Goal: Entertainment & Leisure: Consume media (video, audio)

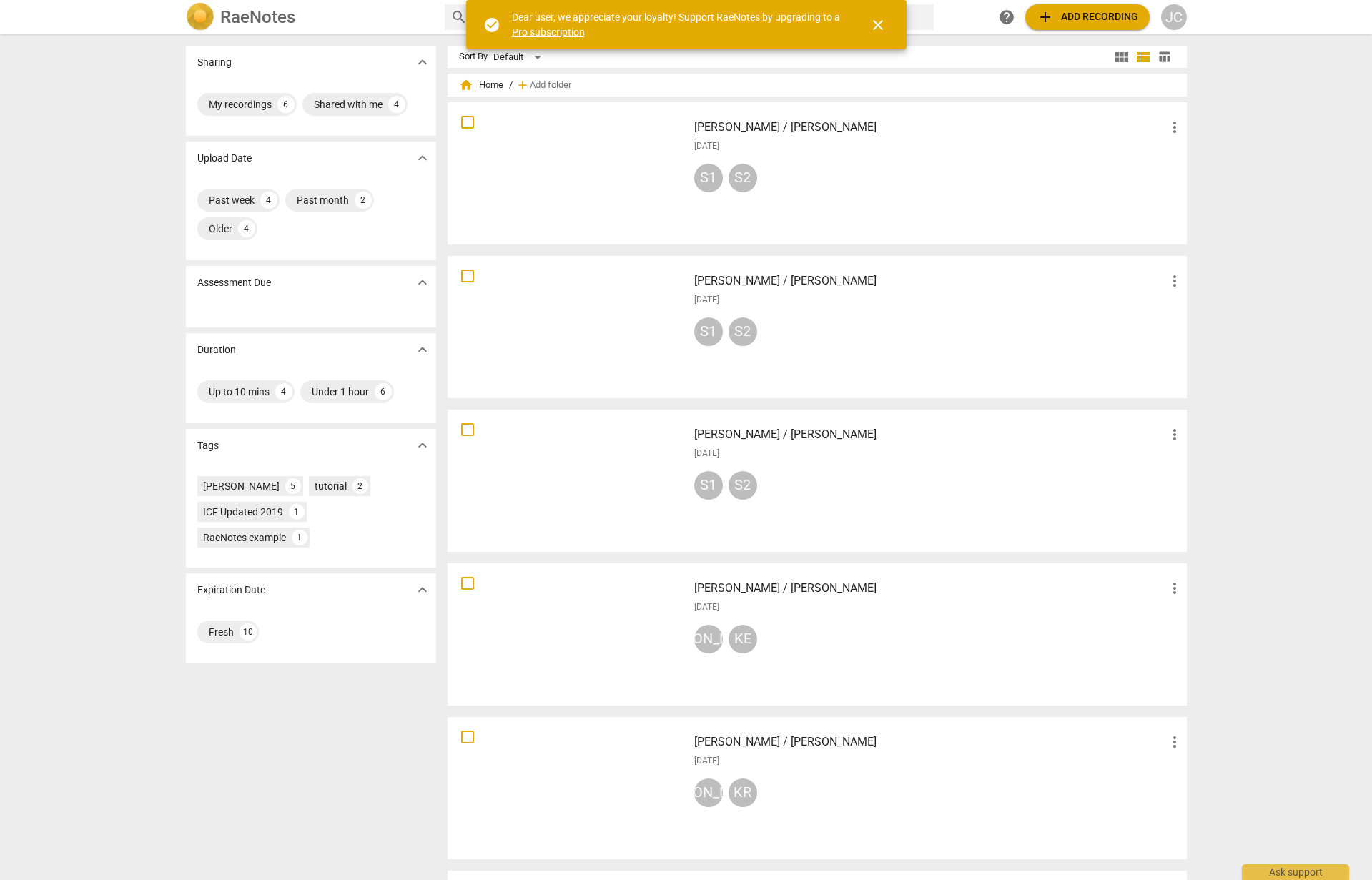
click at [616, 474] on div at bounding box center [568, 480] width 230 height 132
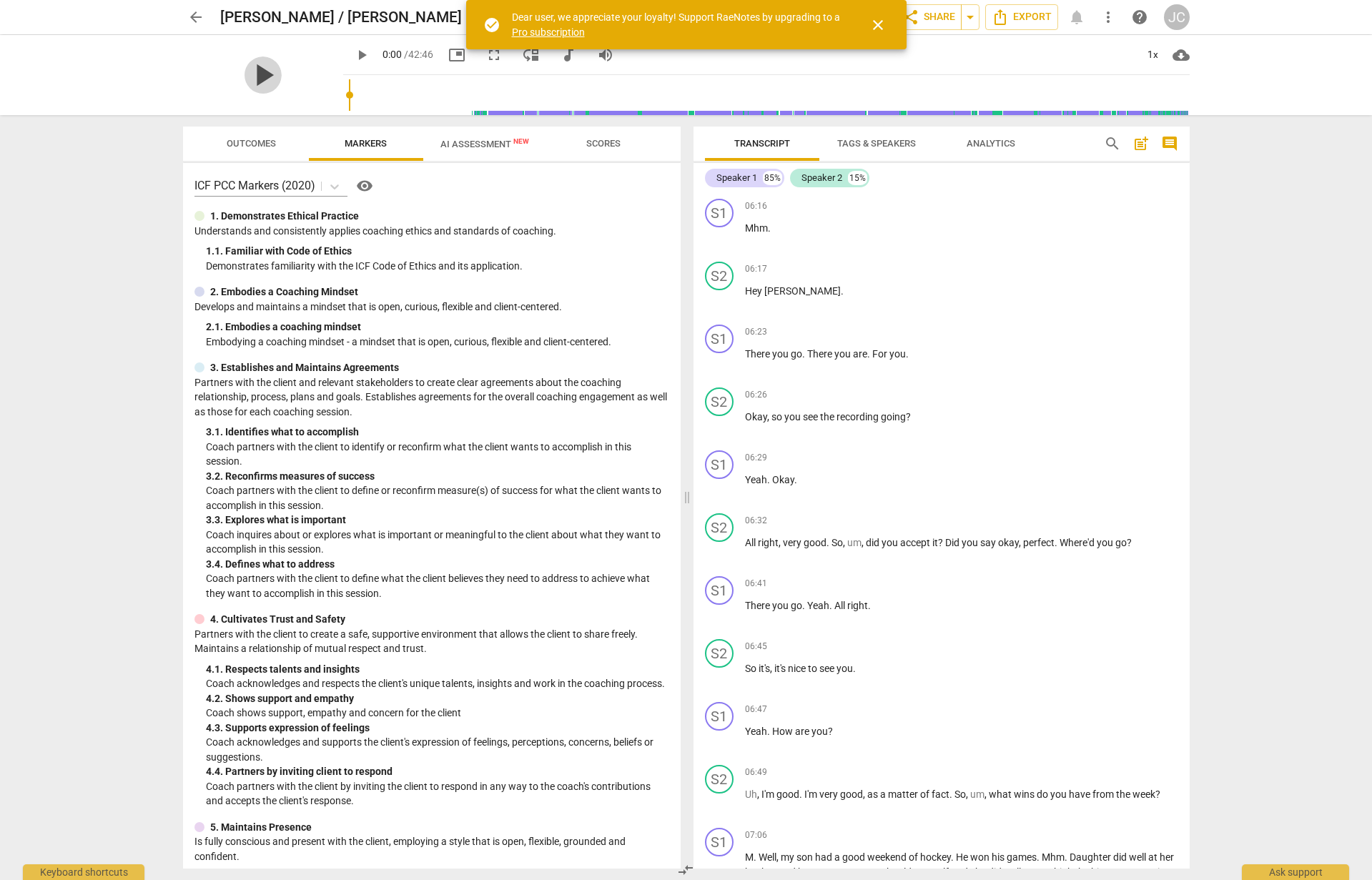
click at [254, 78] on span "play_arrow" at bounding box center [262, 74] width 37 height 37
drag, startPoint x: 334, startPoint y: 96, endPoint x: 463, endPoint y: 110, distance: 129.8
click at [463, 110] on input "range" at bounding box center [770, 95] width 841 height 46
click at [880, 20] on span "close" at bounding box center [878, 26] width 17 height 17
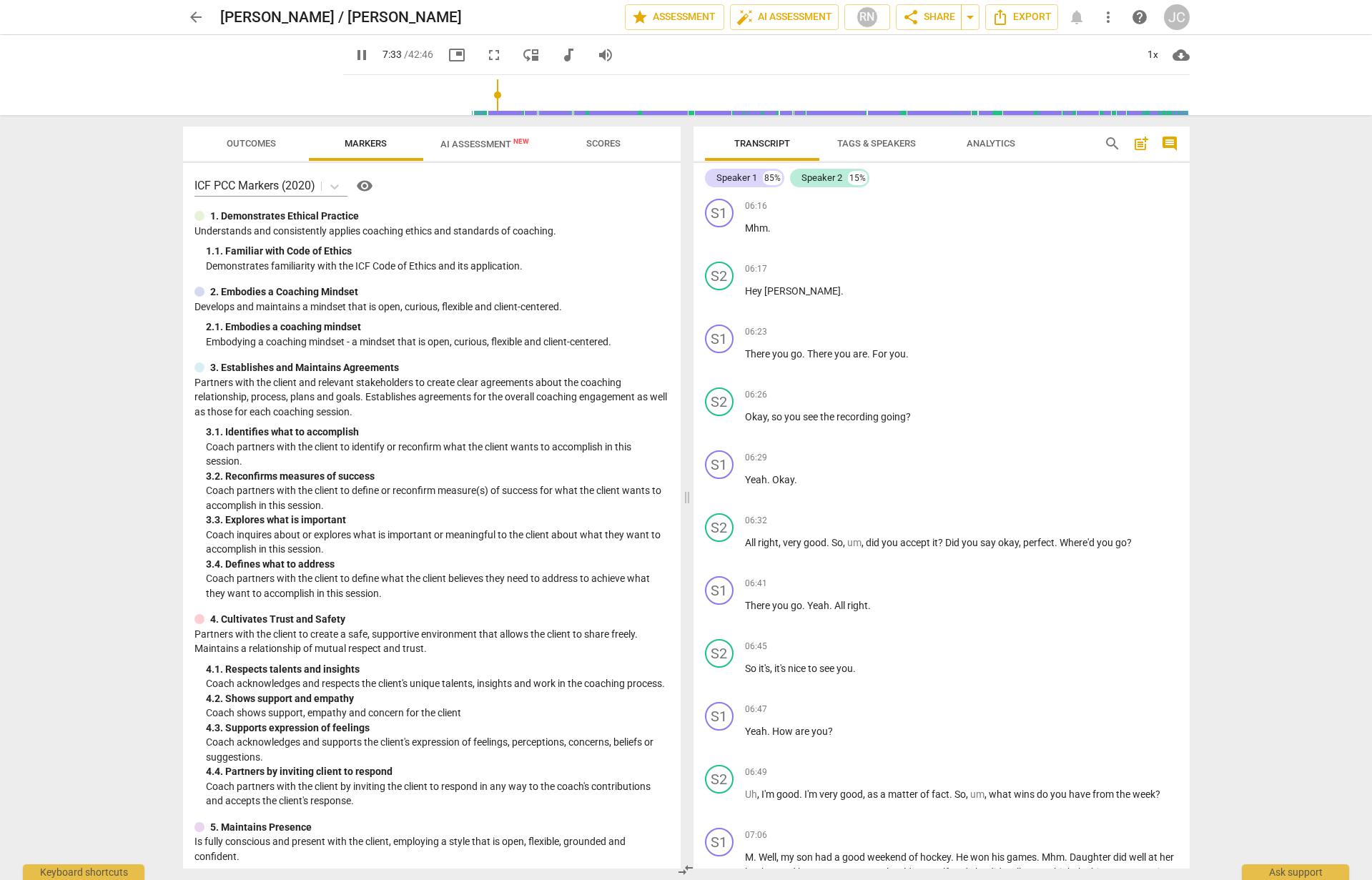
scroll to position [688, 0]
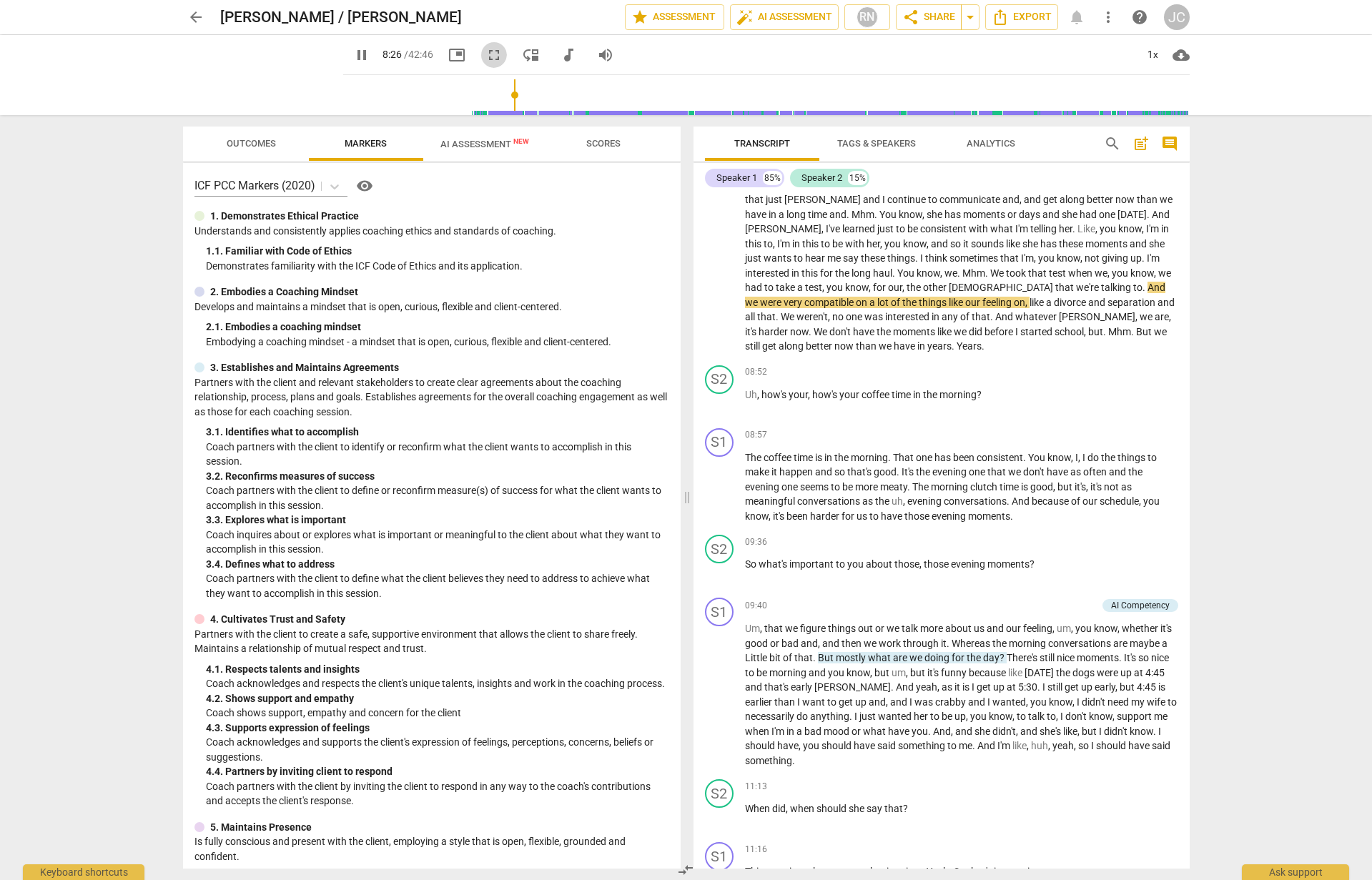
drag, startPoint x: 479, startPoint y: 57, endPoint x: 1557, endPoint y: 160, distance: 1082.9
click at [486, 57] on span "fullscreen" at bounding box center [494, 55] width 17 height 17
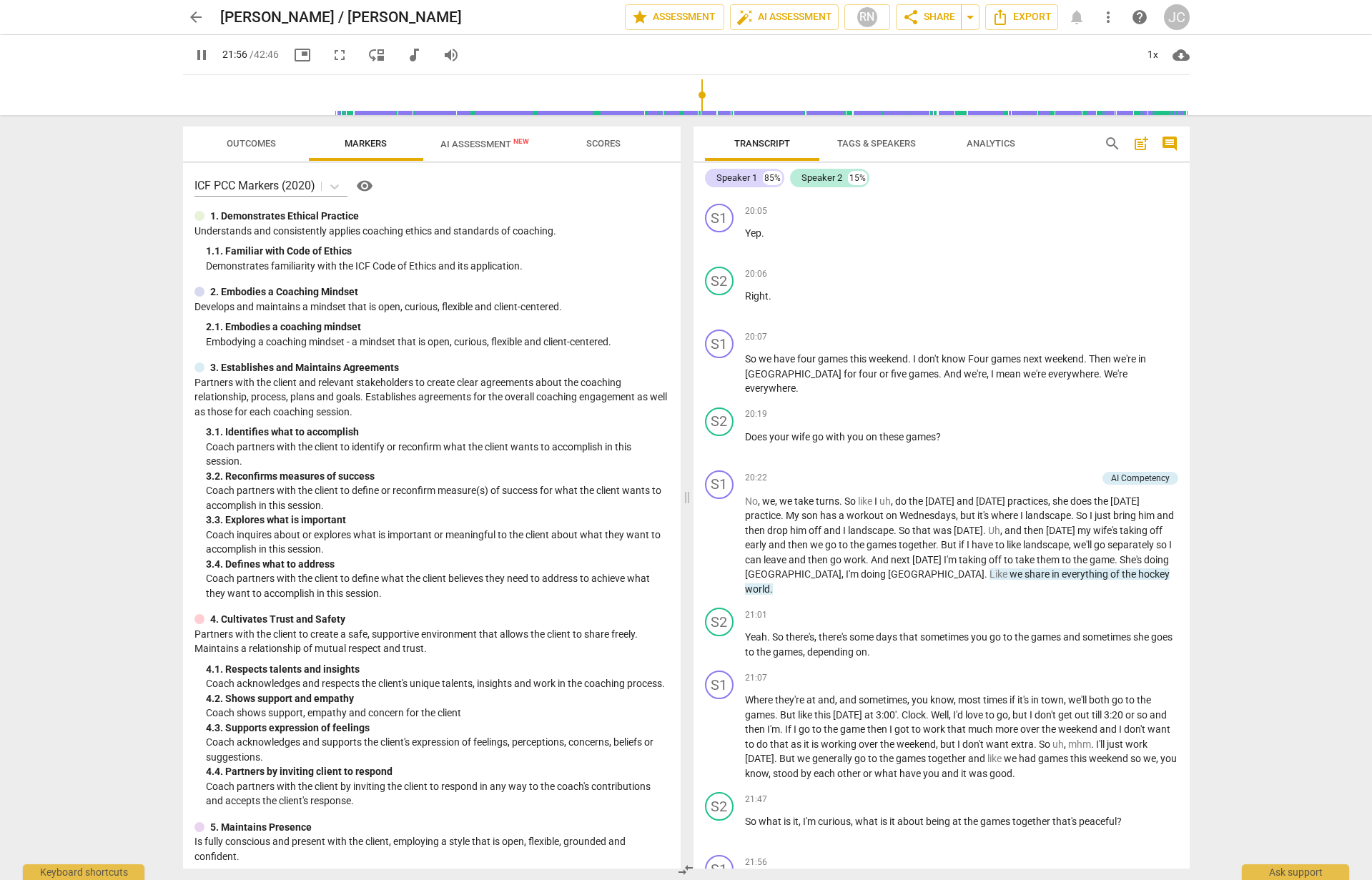
scroll to position [3538, 0]
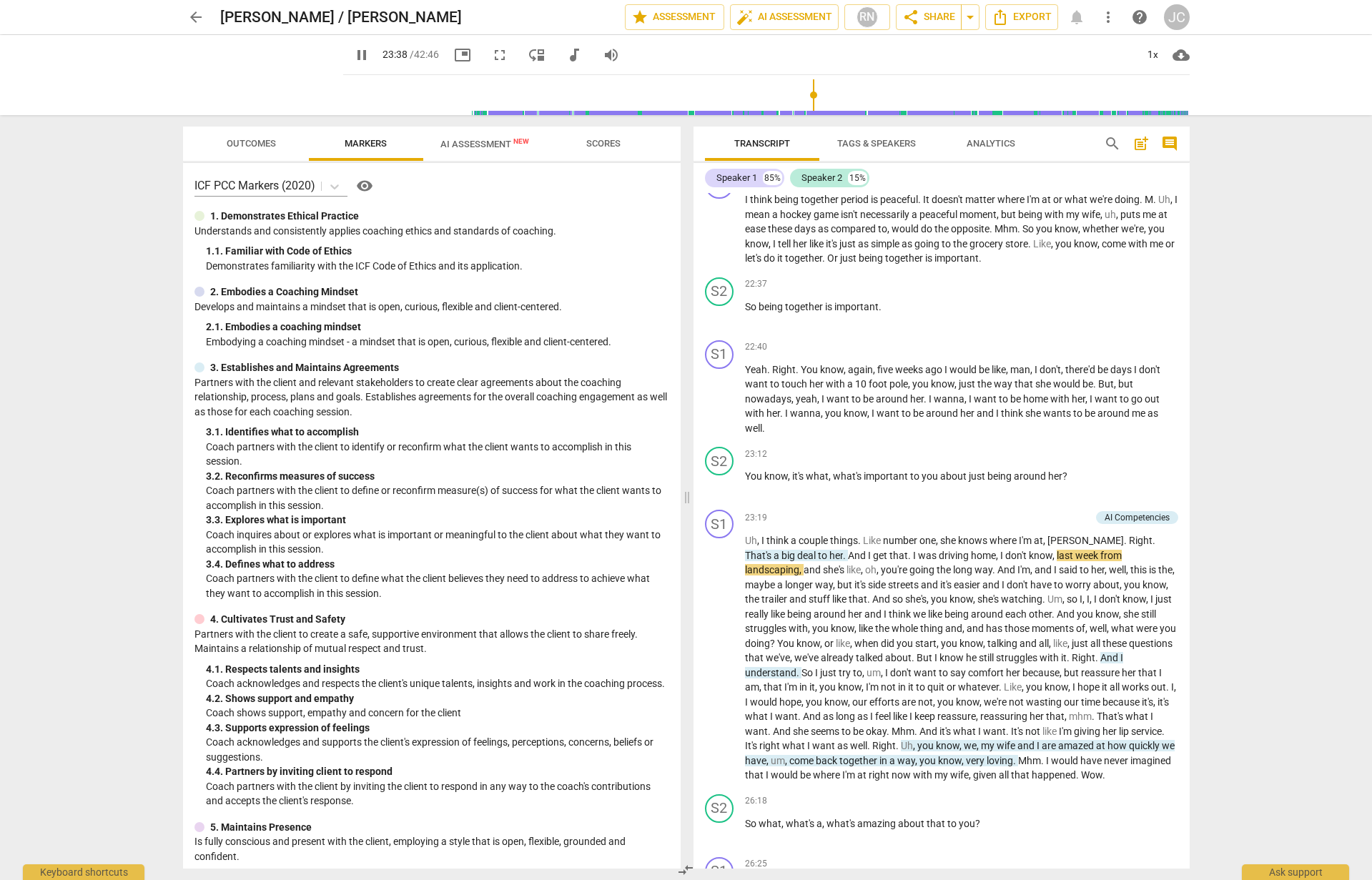
click at [354, 55] on span "pause" at bounding box center [362, 55] width 17 height 17
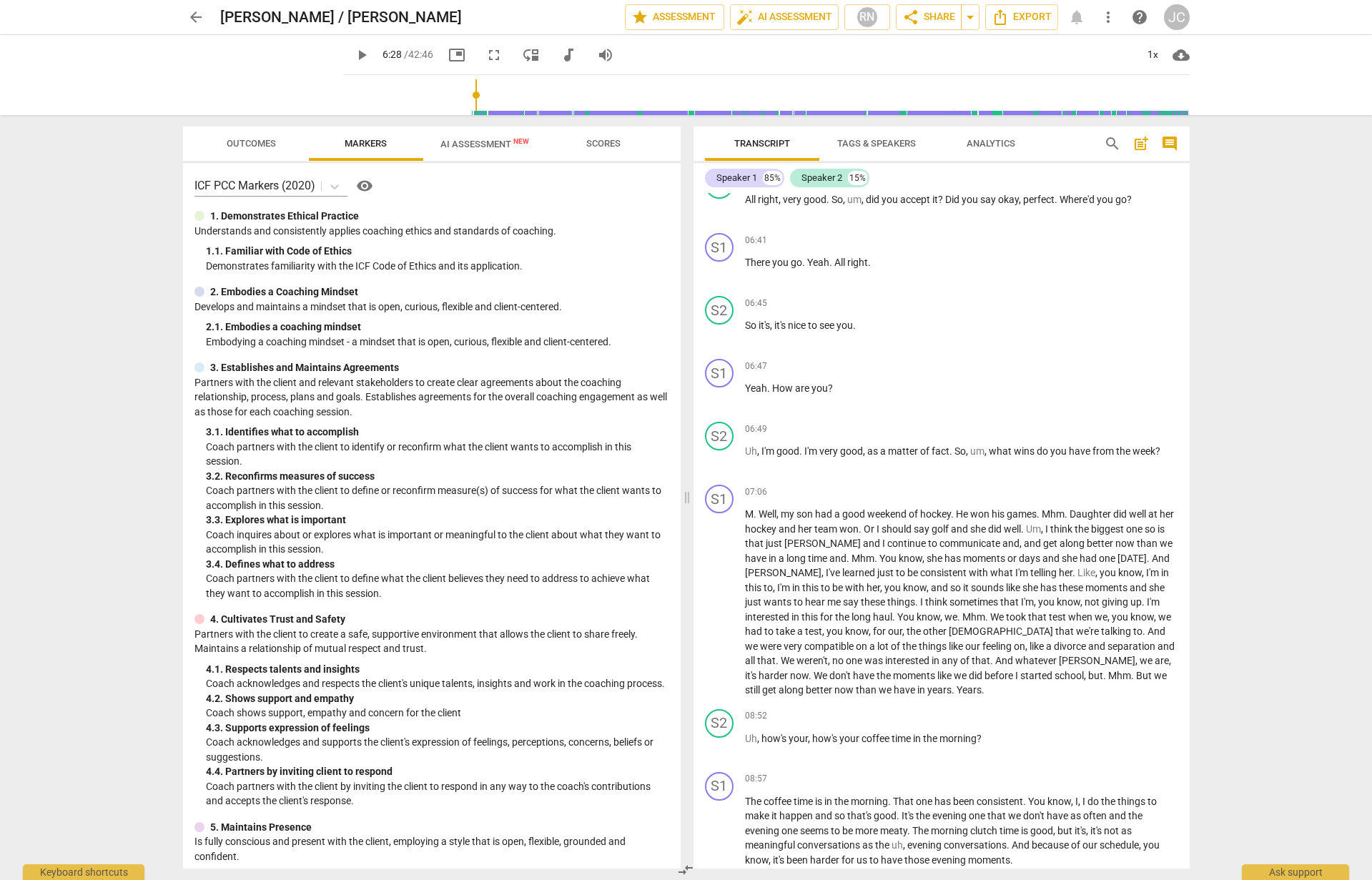
drag, startPoint x: 810, startPoint y: 94, endPoint x: 461, endPoint y: 111, distance: 349.4
click at [461, 111] on input "range" at bounding box center [770, 95] width 841 height 46
click at [354, 61] on span "play_arrow" at bounding box center [362, 55] width 17 height 17
click at [354, 58] on span "pause" at bounding box center [362, 55] width 17 height 17
click at [354, 58] on span "play_arrow" at bounding box center [362, 55] width 17 height 17
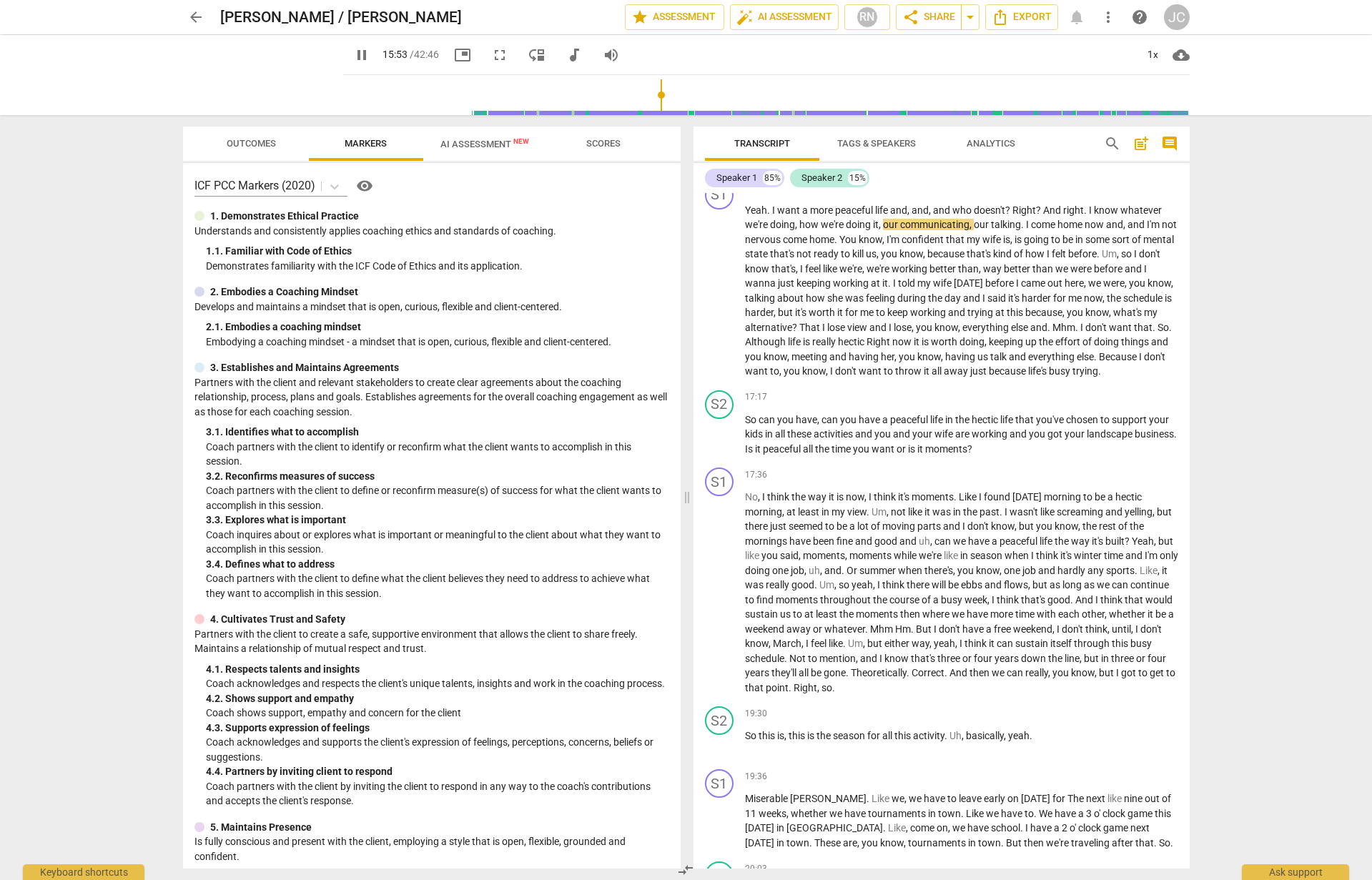
scroll to position [2133, 0]
click at [349, 58] on span "pause" at bounding box center [362, 55] width 26 height 17
click at [354, 58] on span "play_arrow" at bounding box center [362, 55] width 17 height 17
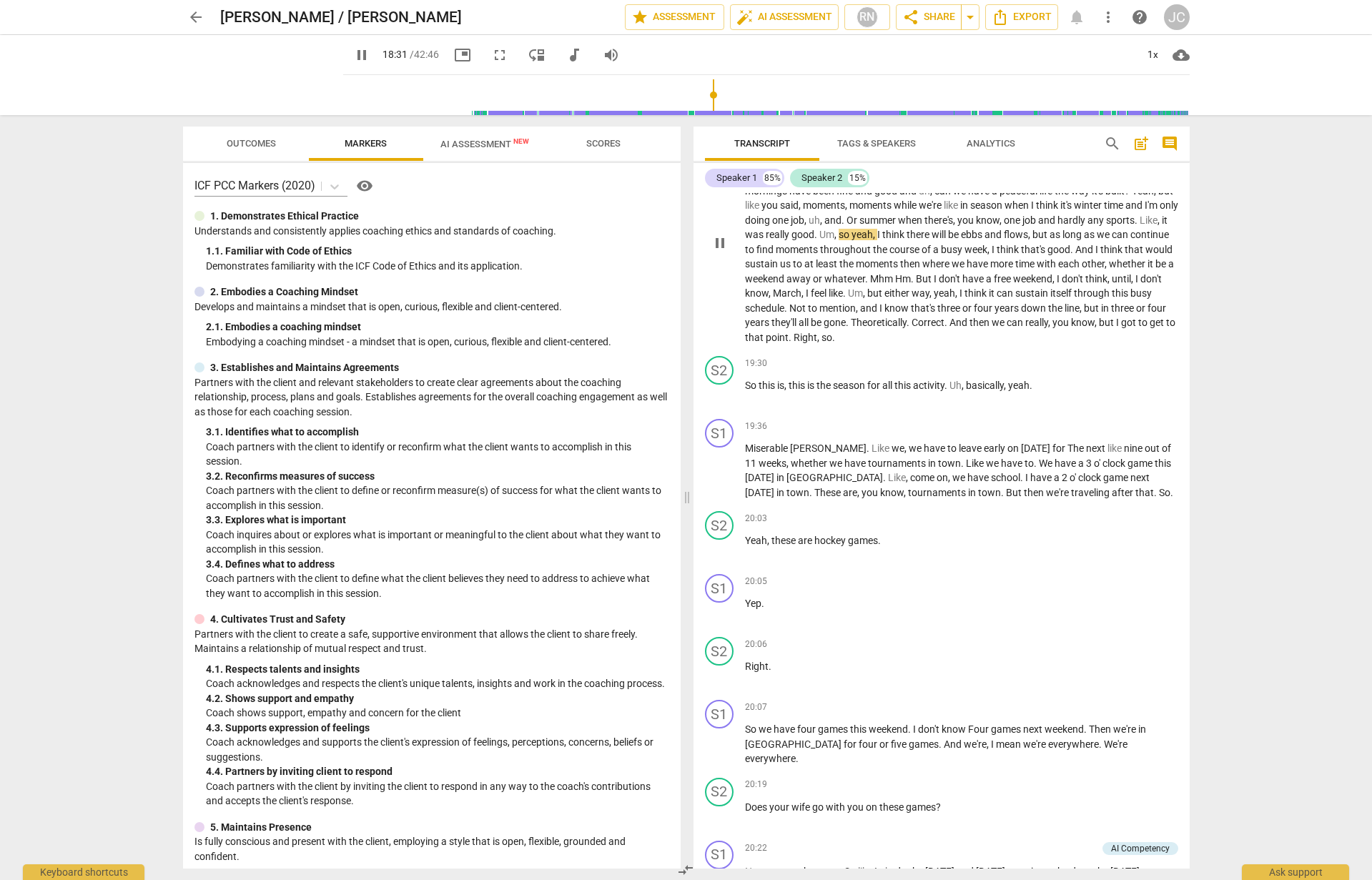
scroll to position [2491, 0]
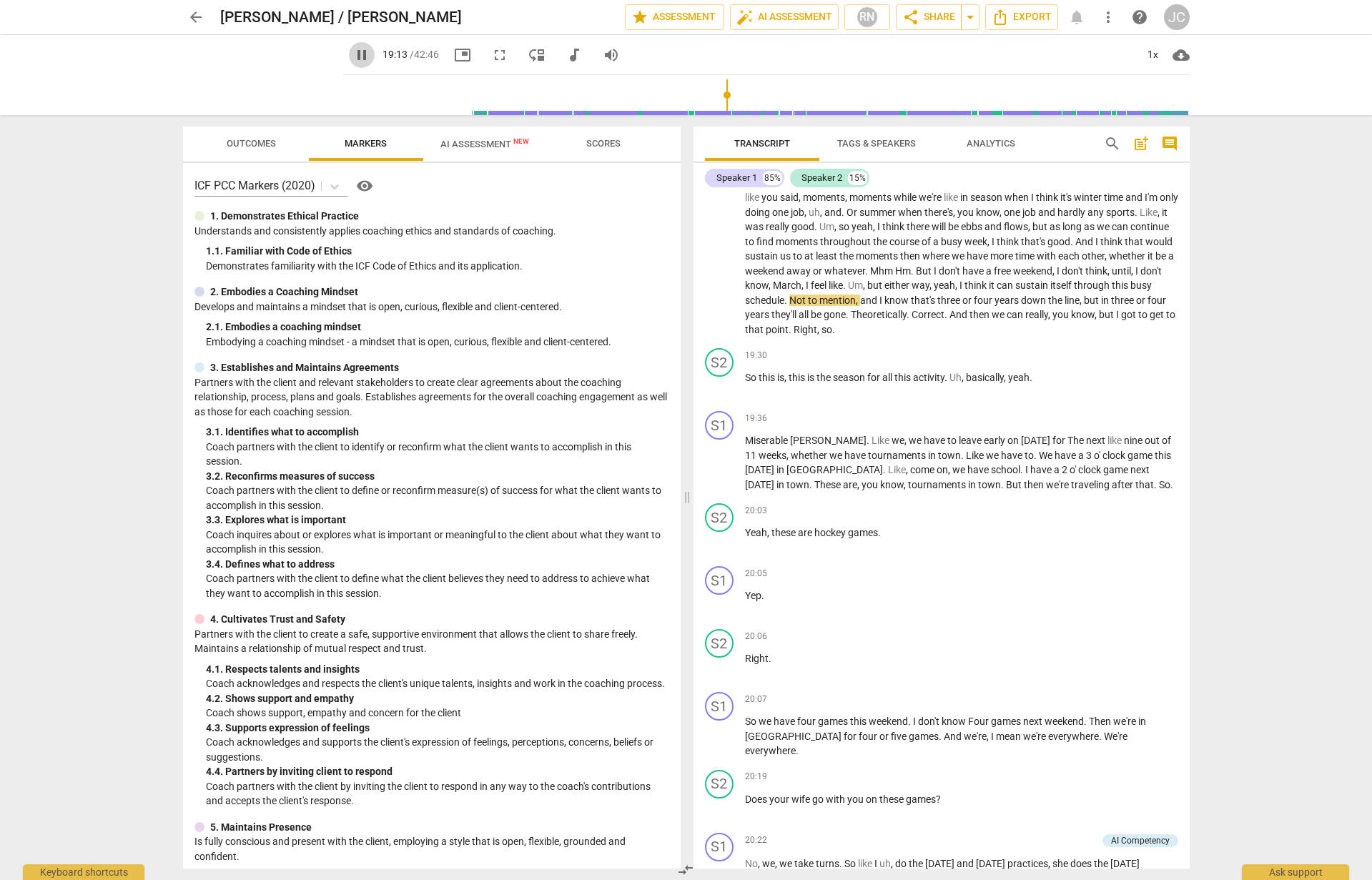
click at [354, 52] on span "pause" at bounding box center [362, 55] width 17 height 17
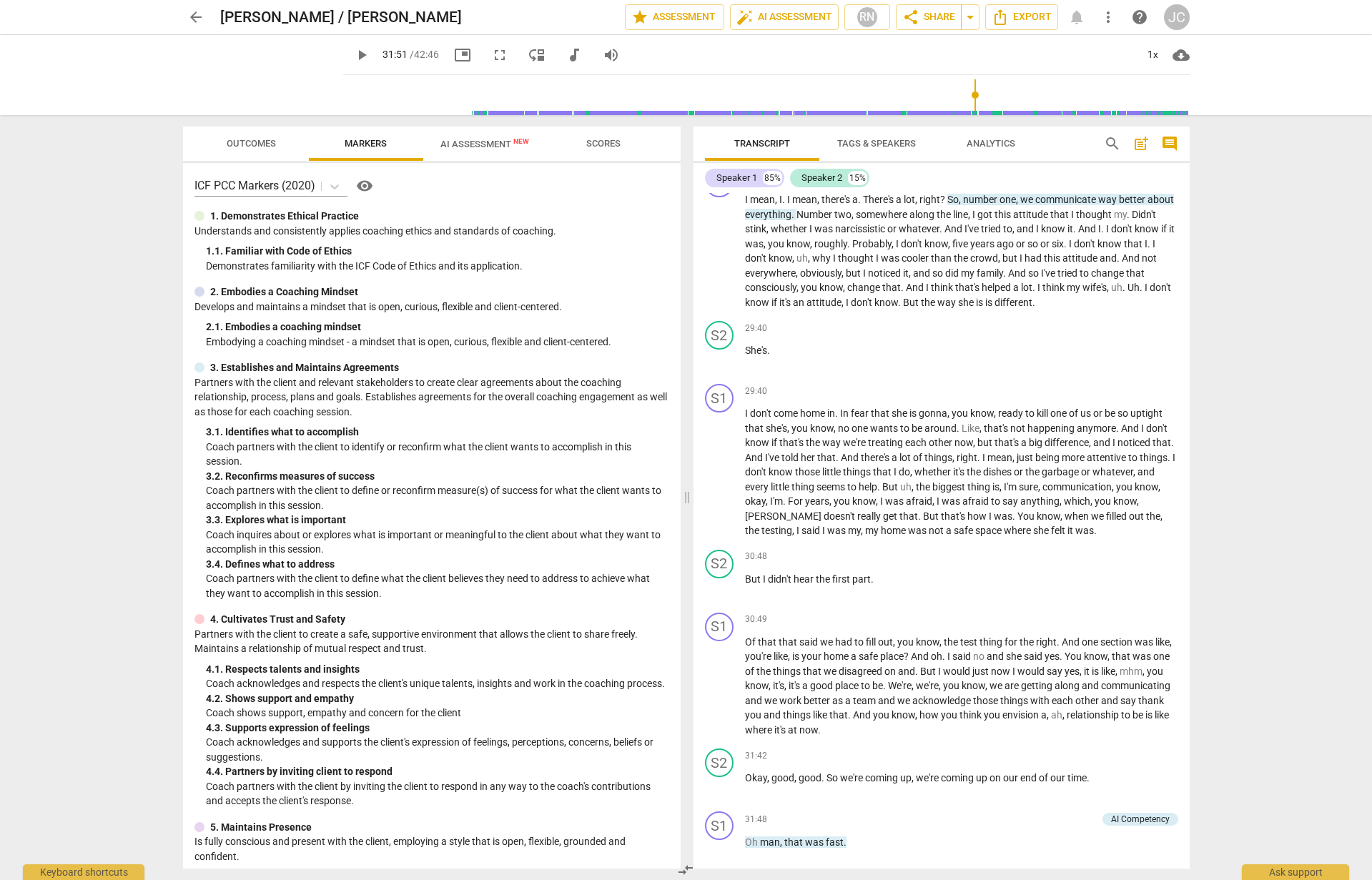
scroll to position [5344, 0]
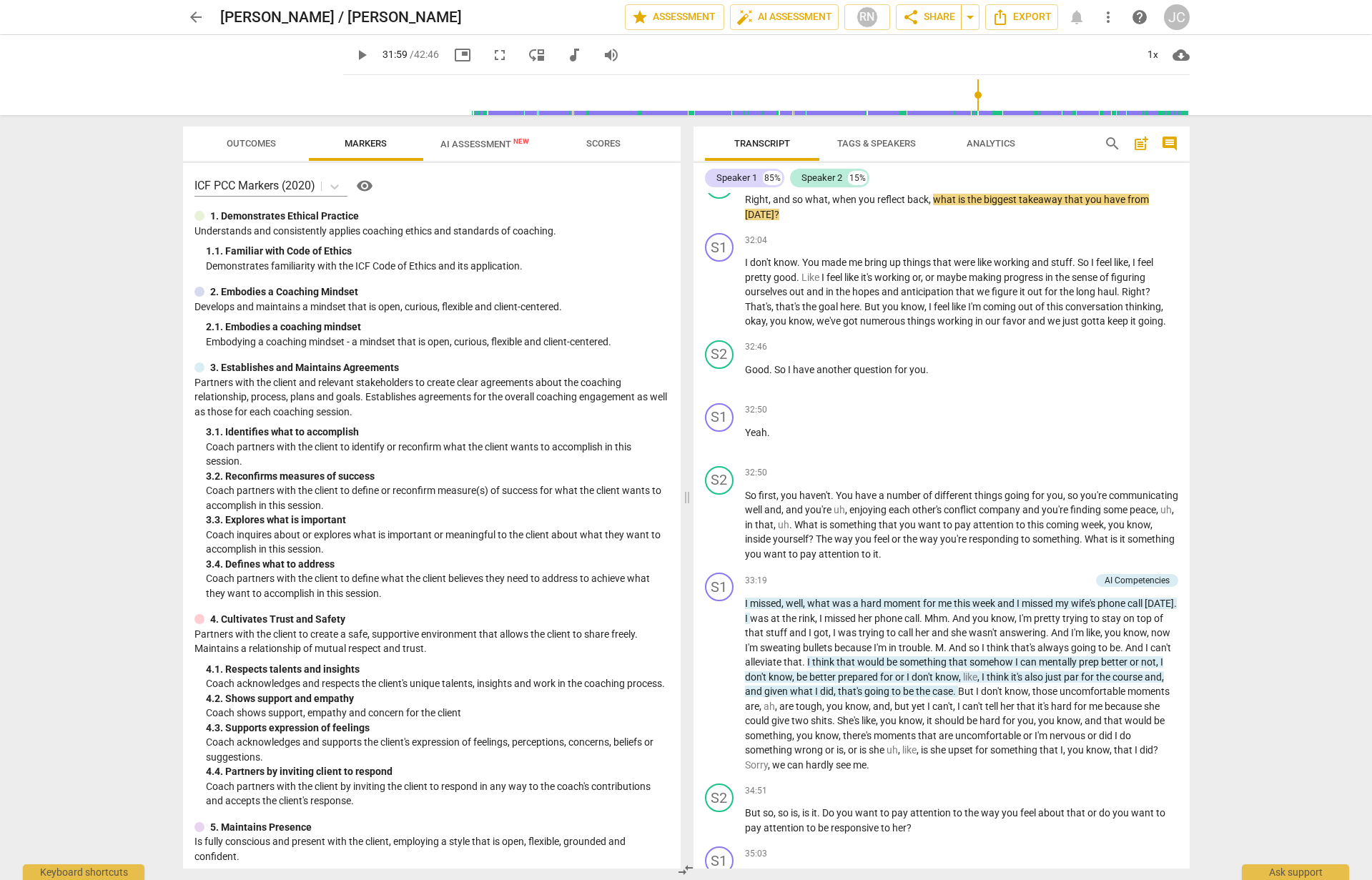
drag, startPoint x: 720, startPoint y: 94, endPoint x: 973, endPoint y: 95, distance: 253.0
click at [973, 95] on input "range" at bounding box center [770, 95] width 841 height 46
drag, startPoint x: 973, startPoint y: 93, endPoint x: 990, endPoint y: 93, distance: 17.0
click at [990, 93] on input "range" at bounding box center [770, 95] width 841 height 46
click at [661, 61] on div "play_arrow 32:51 / 42:46 picture_in_picture fullscreen move_down audiotrack vol…" at bounding box center [766, 55] width 846 height 40
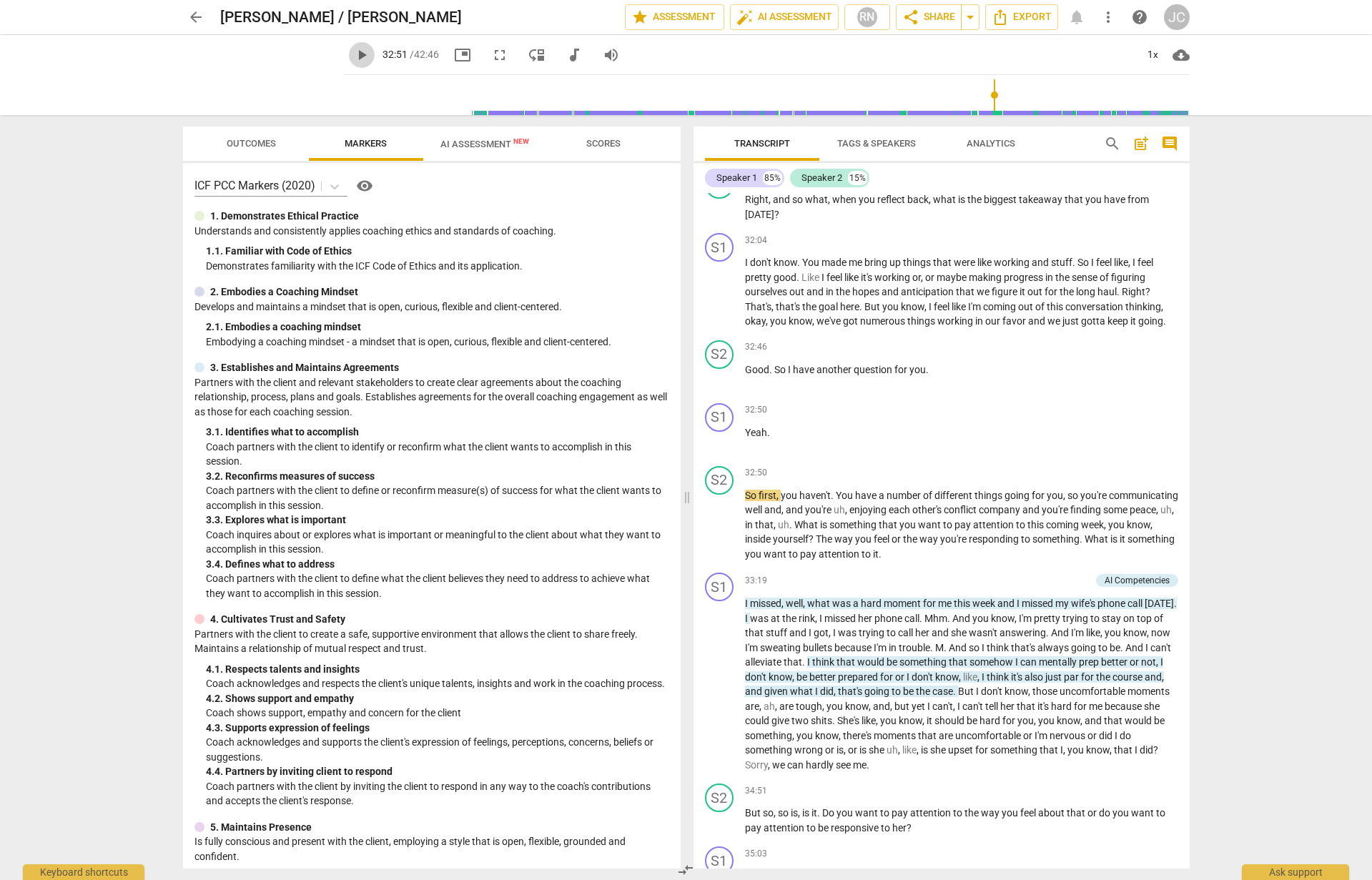
click at [354, 57] on span "play_arrow" at bounding box center [362, 55] width 17 height 17
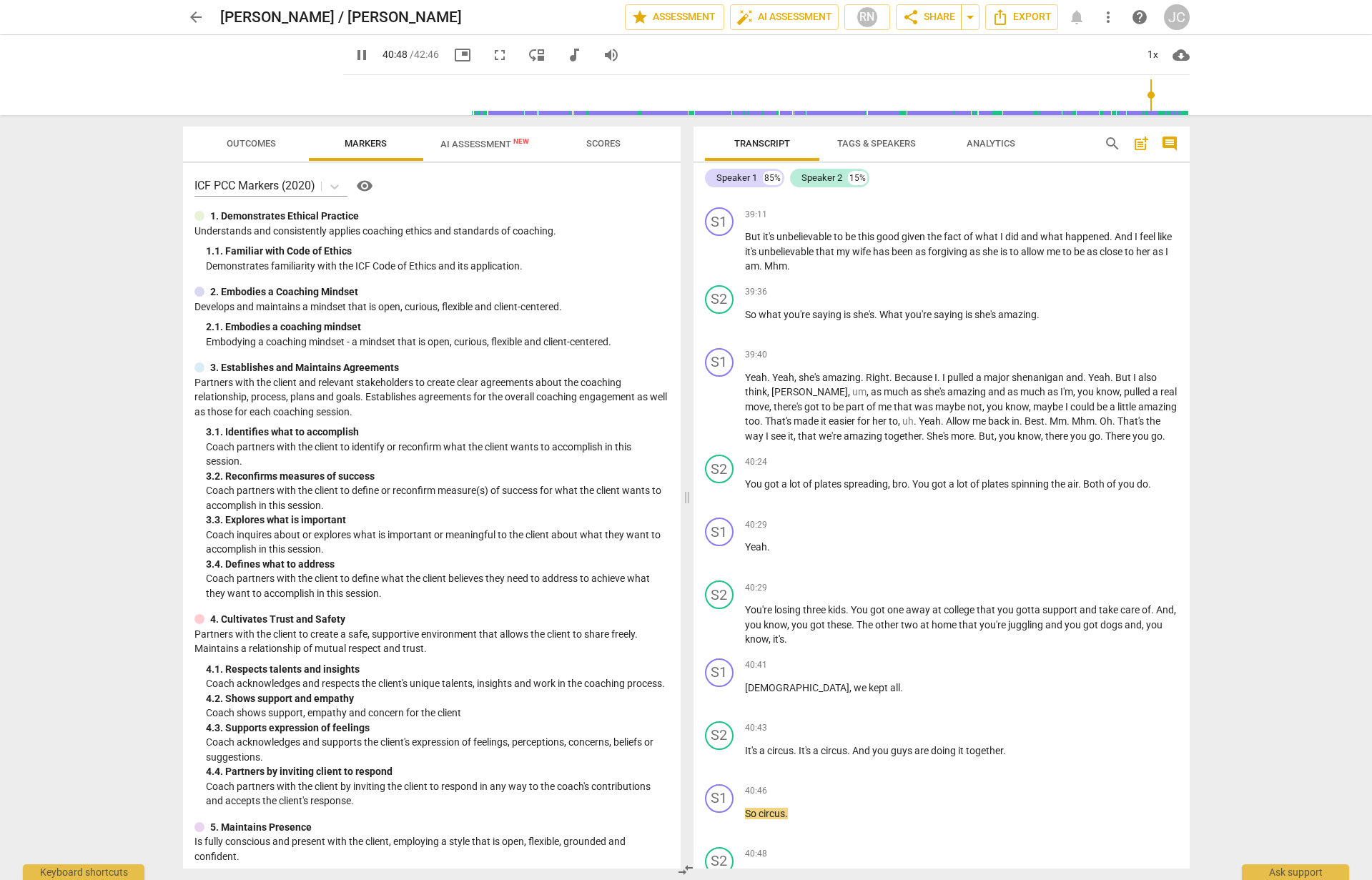
scroll to position [7749, 0]
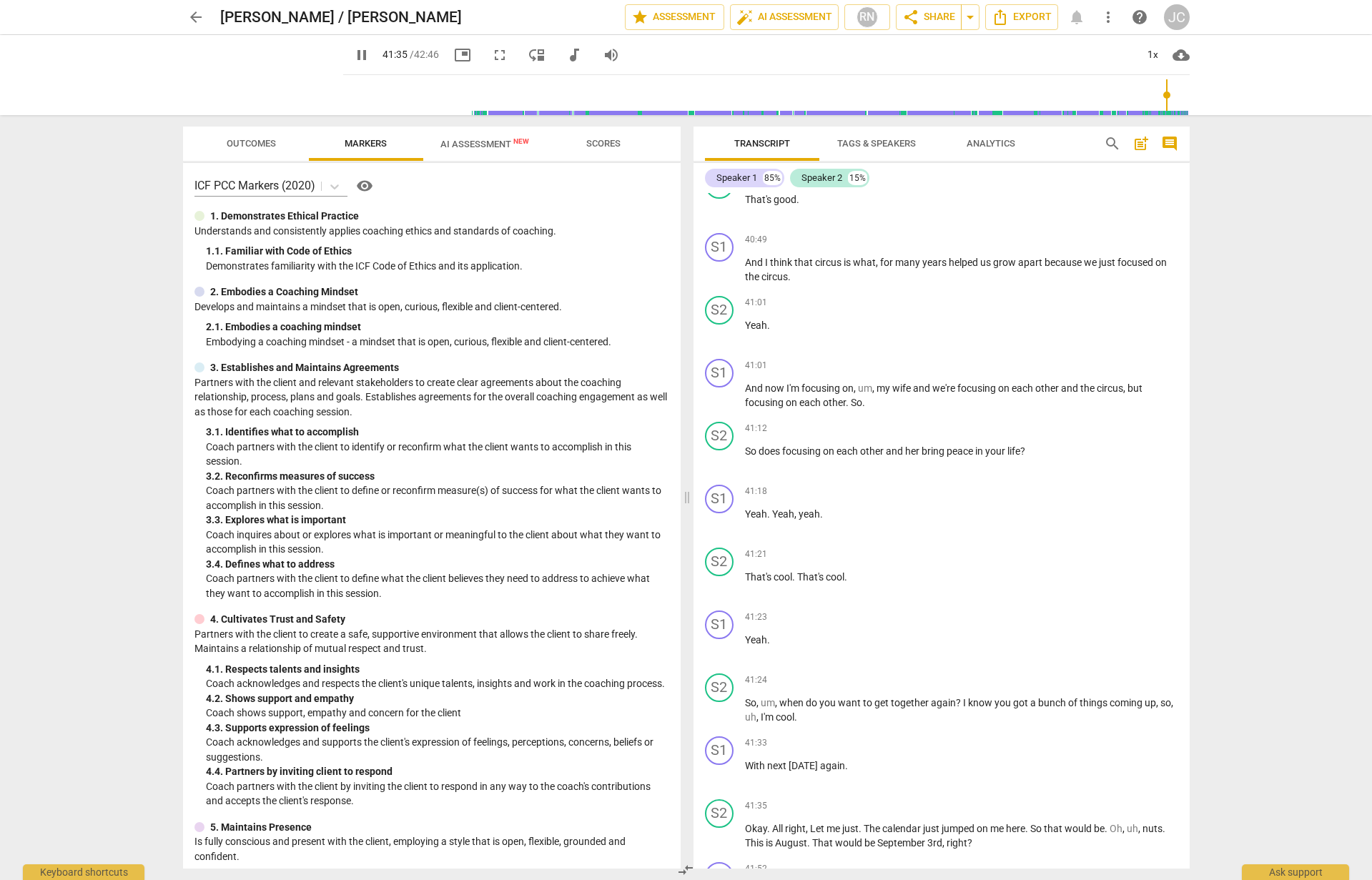
click at [354, 53] on span "pause" at bounding box center [362, 55] width 17 height 17
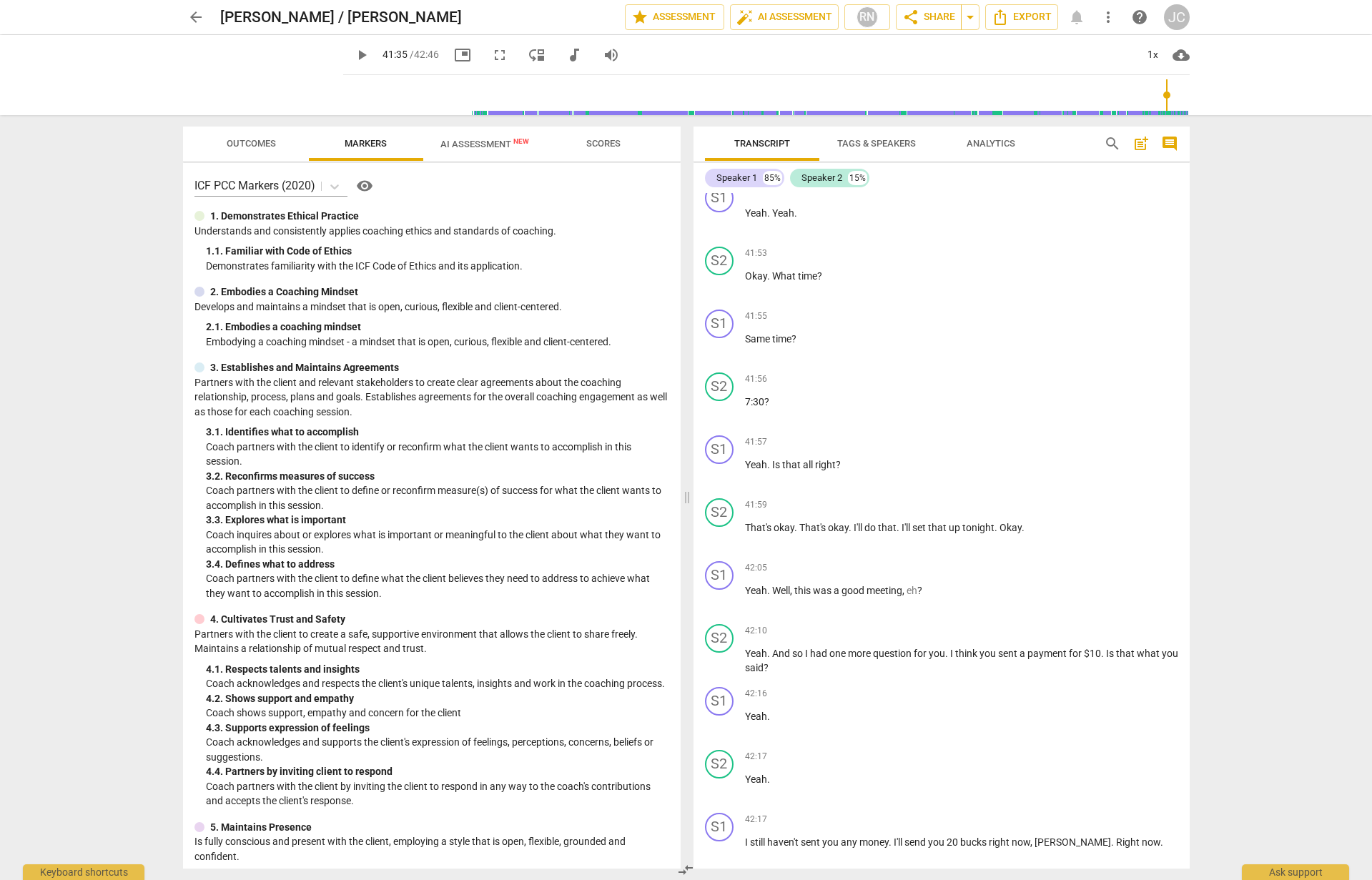
scroll to position [6192, 0]
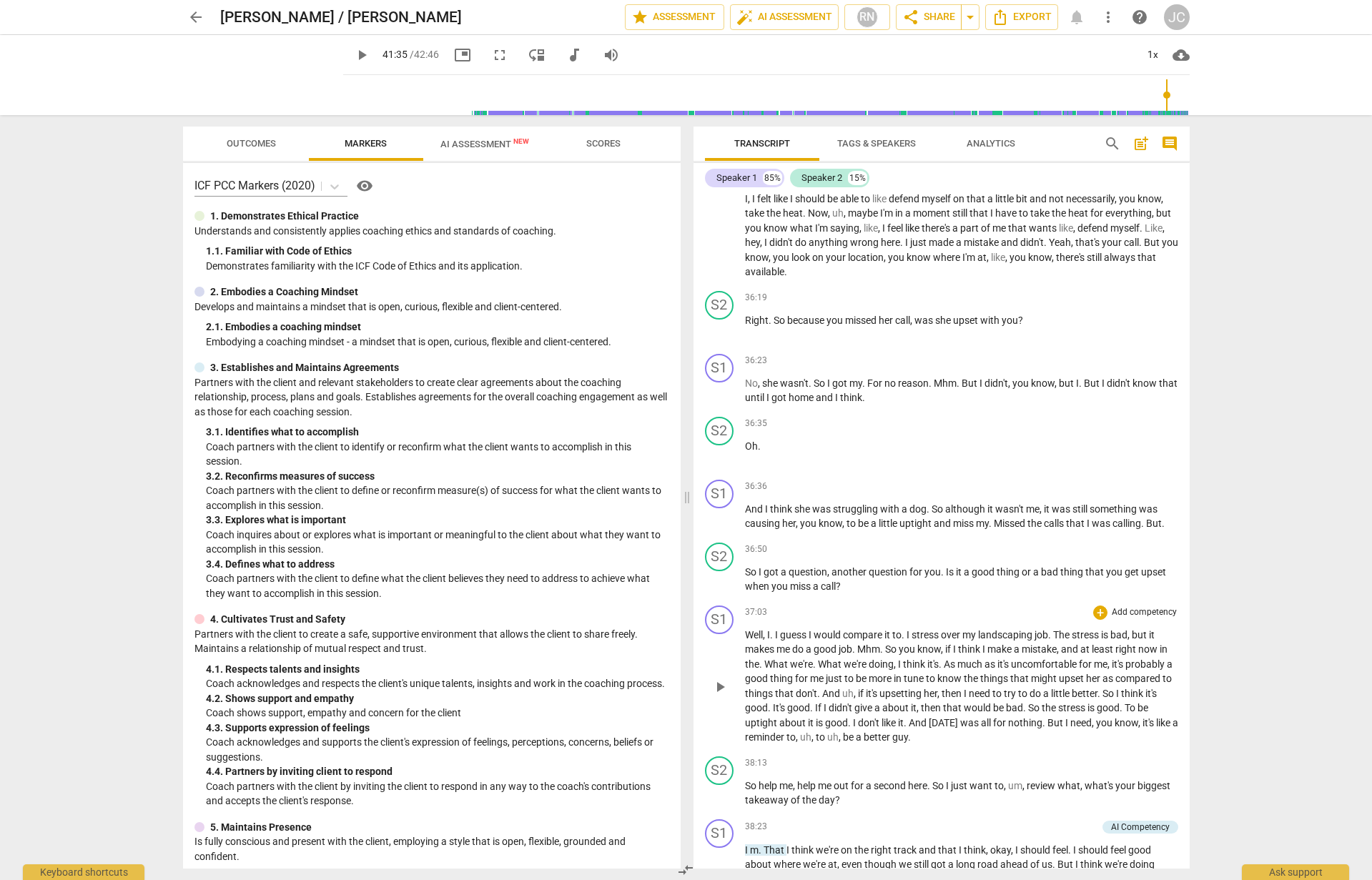
type input "2495"
